Goal: Transaction & Acquisition: Download file/media

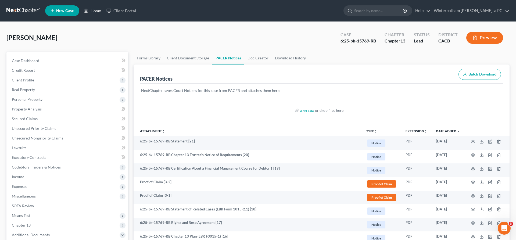
click at [81, 9] on link "Home" at bounding box center [92, 11] width 23 height 10
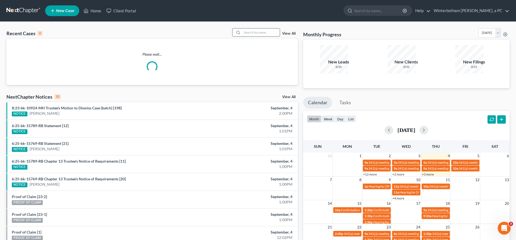
click at [270, 28] on input "search" at bounding box center [261, 32] width 38 height 8
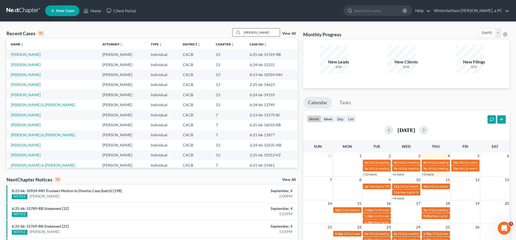
type input "[PERSON_NAME]"
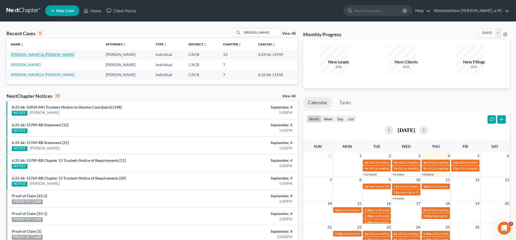
click at [43, 52] on link "[PERSON_NAME] & [PERSON_NAME]" at bounding box center [43, 54] width 64 height 5
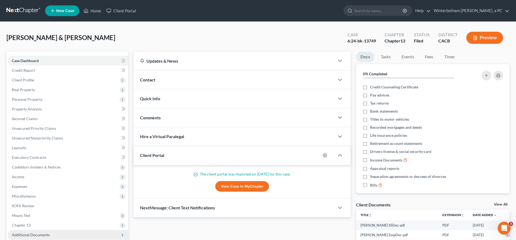
click at [46, 230] on span "Additional Documents" at bounding box center [68, 235] width 121 height 10
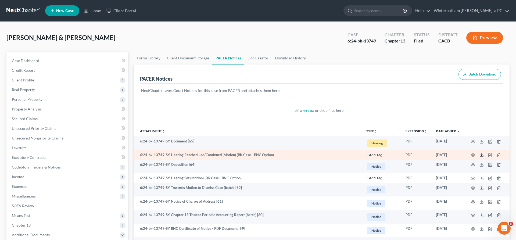
click at [484, 153] on icon at bounding box center [481, 155] width 4 height 4
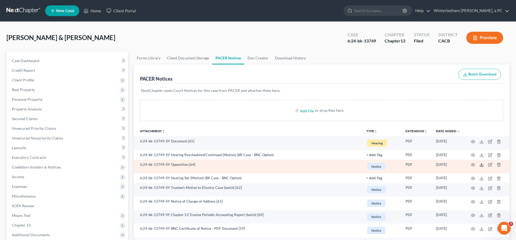
click at [482, 164] on polyline at bounding box center [482, 164] width 2 height 1
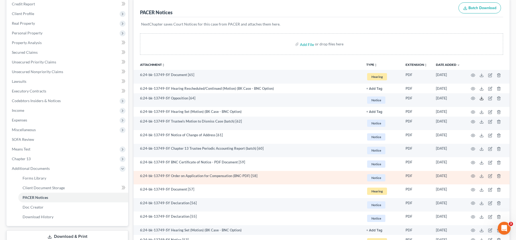
scroll to position [68, 0]
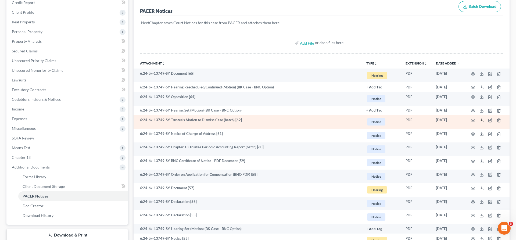
click at [484, 118] on icon at bounding box center [481, 120] width 4 height 4
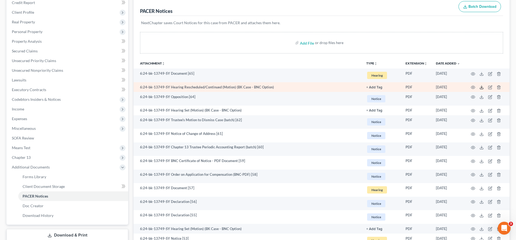
click at [484, 85] on icon at bounding box center [481, 87] width 4 height 4
